Goal: Check status: Check status

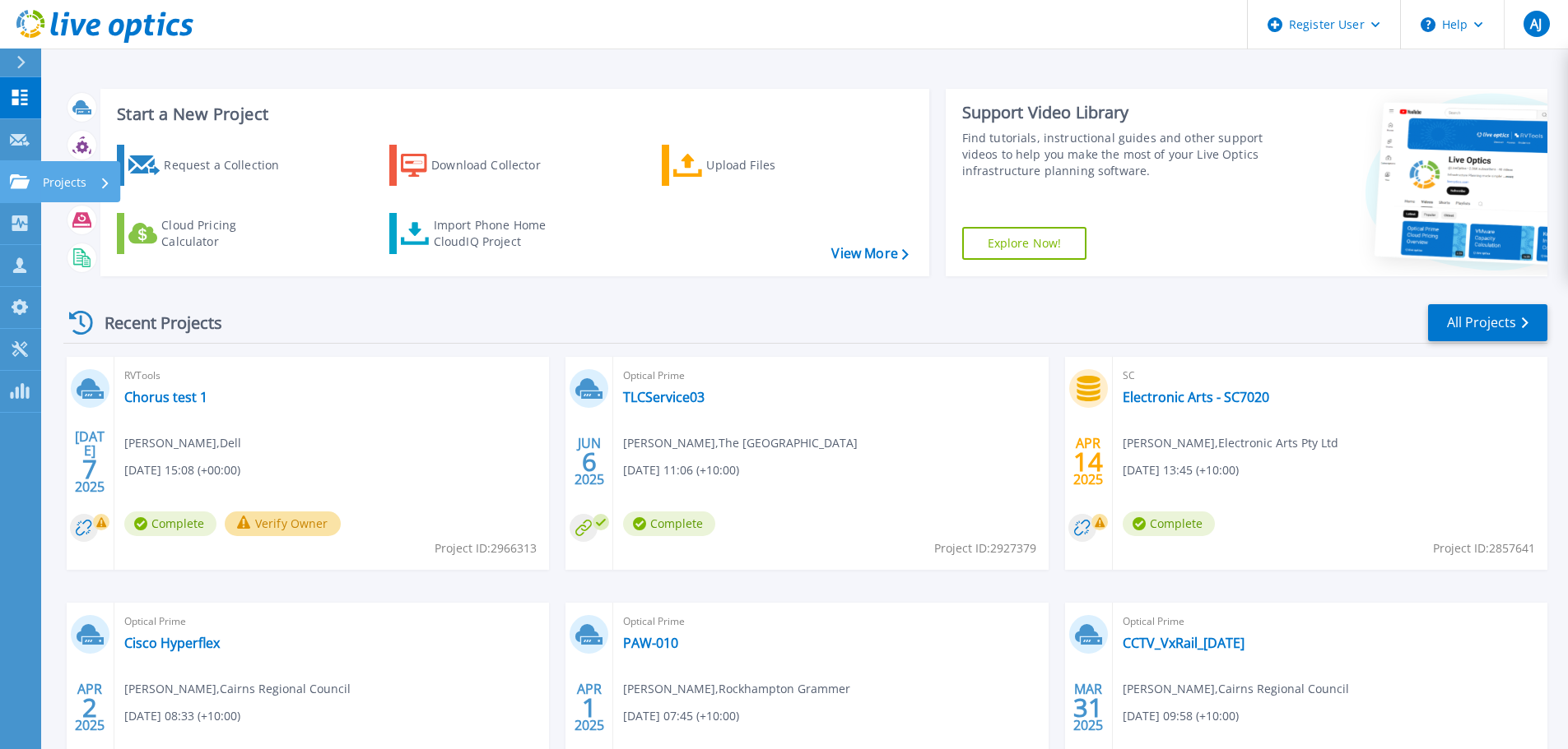
click at [19, 184] on icon at bounding box center [20, 181] width 20 height 14
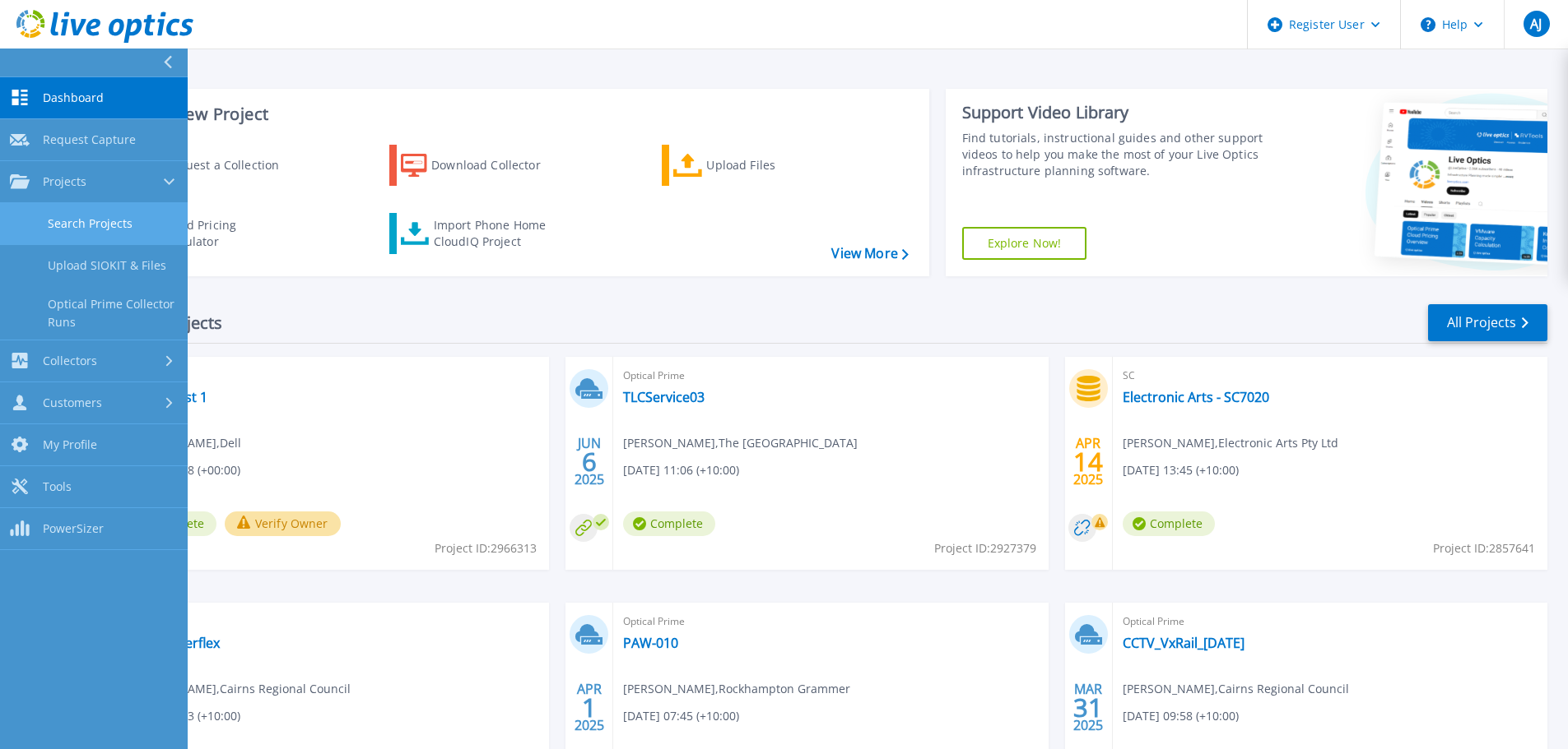
click at [101, 211] on link "Search Projects" at bounding box center [94, 224] width 188 height 42
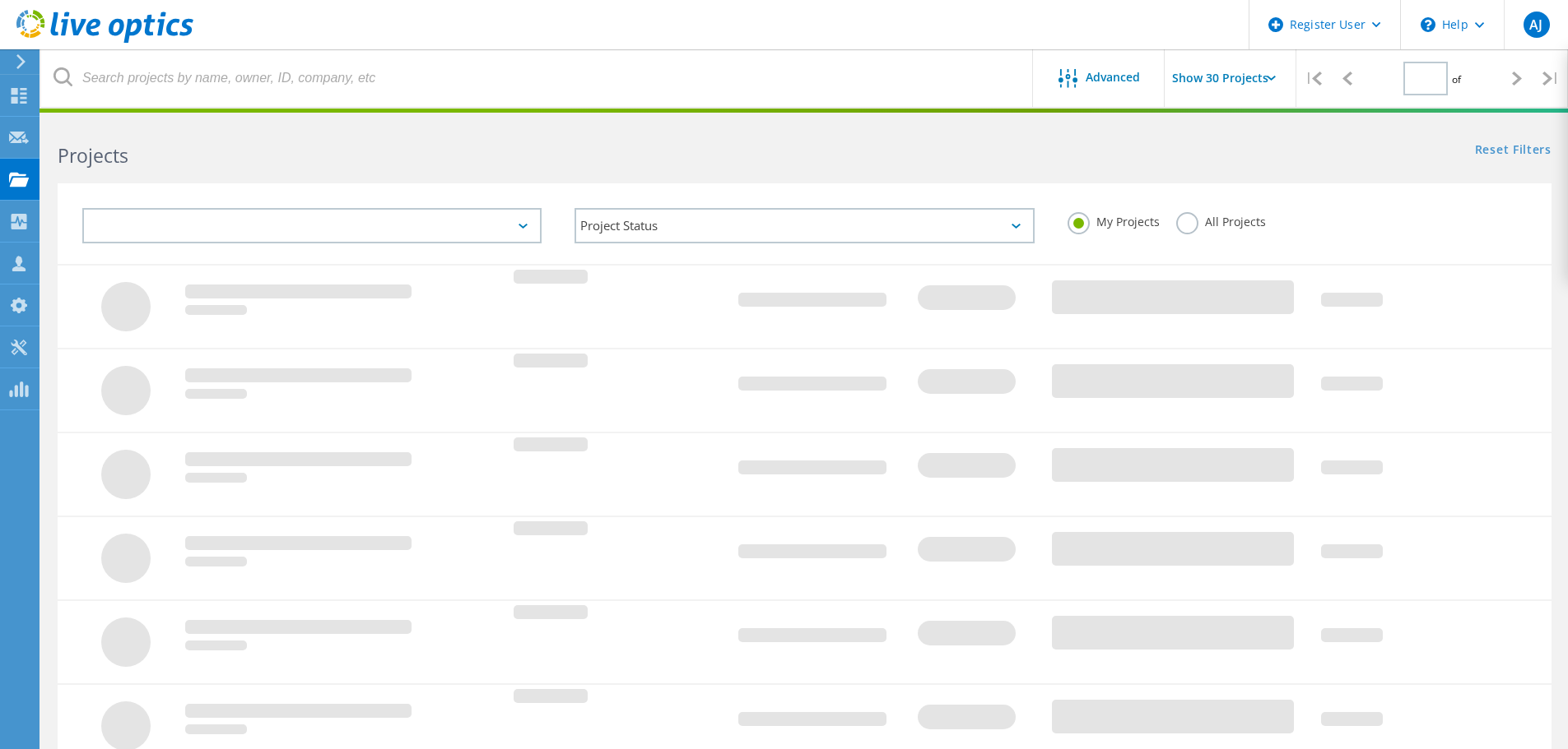
type input "1"
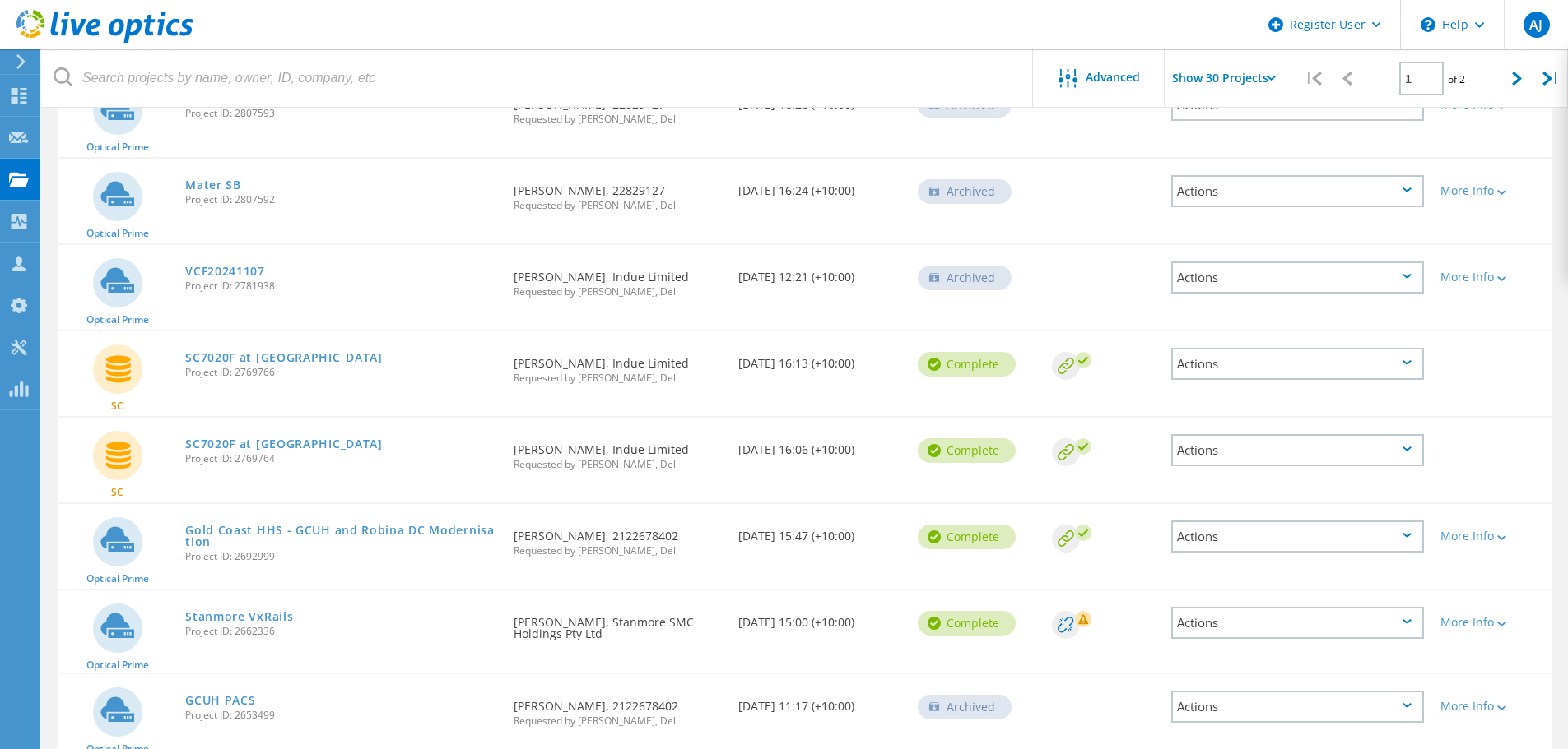
scroll to position [1151, 0]
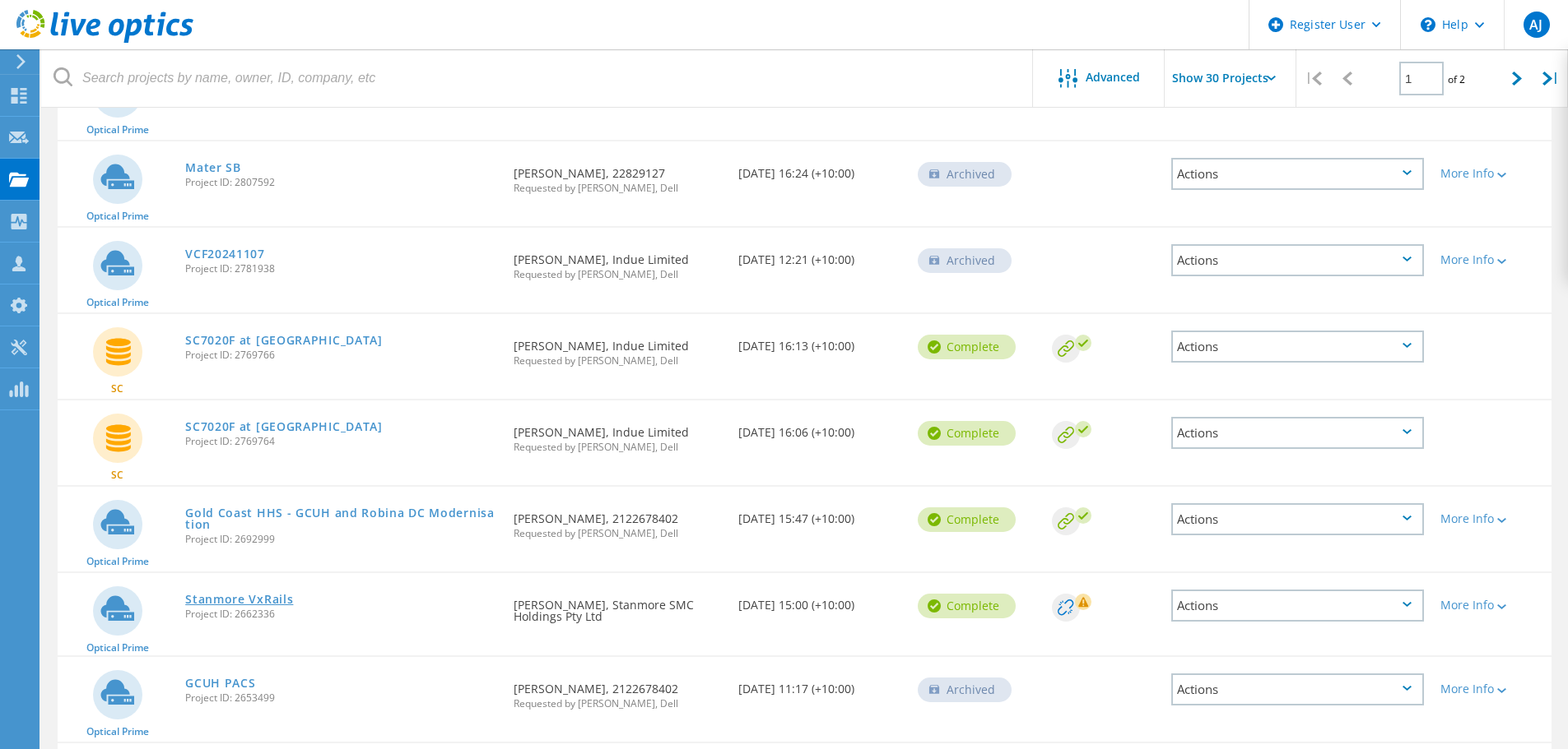
click at [263, 594] on link "Stanmore VxRails" at bounding box center [239, 600] width 108 height 12
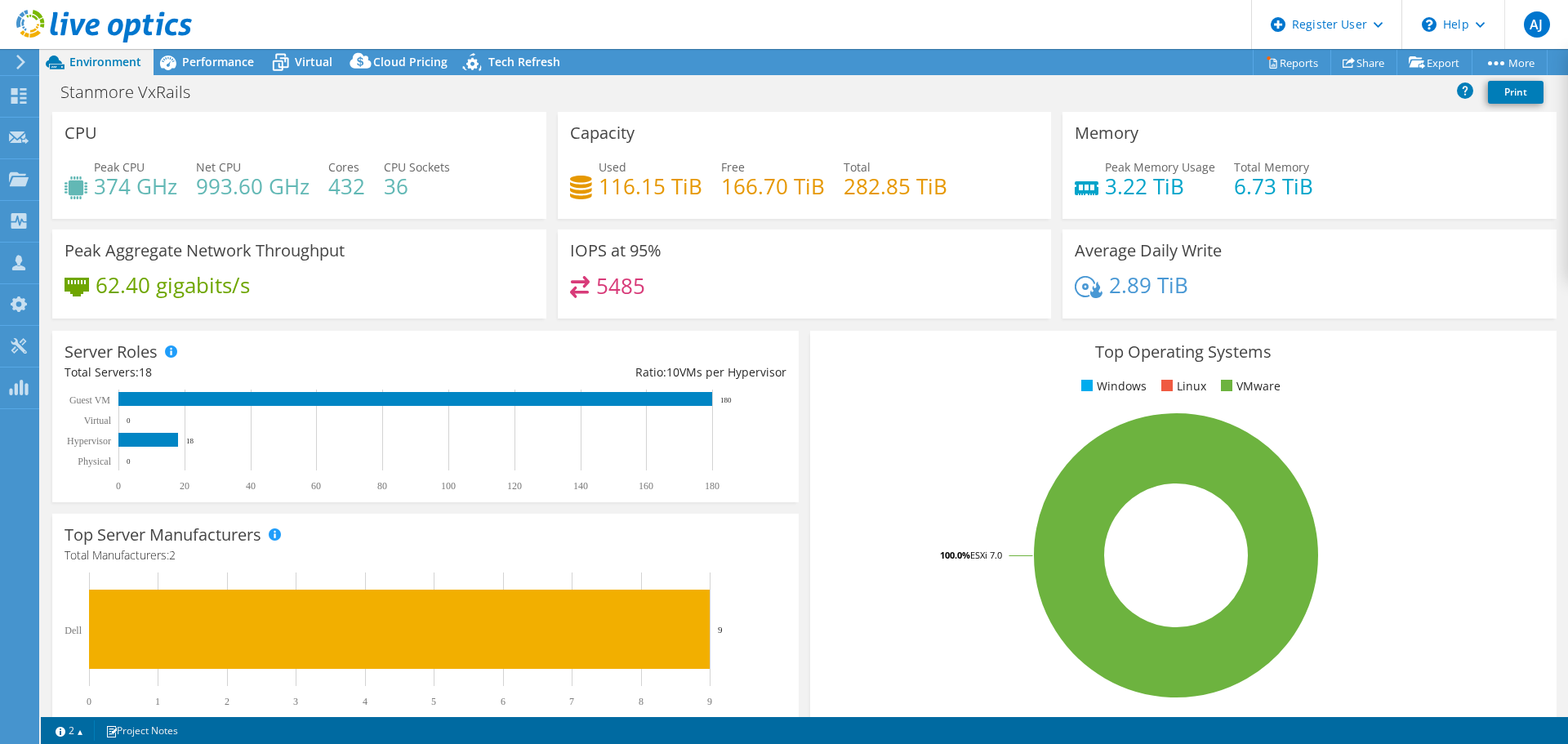
select select "Australia"
select select "USD"
click at [279, 65] on icon at bounding box center [280, 62] width 28 height 28
